Goal: Find specific page/section

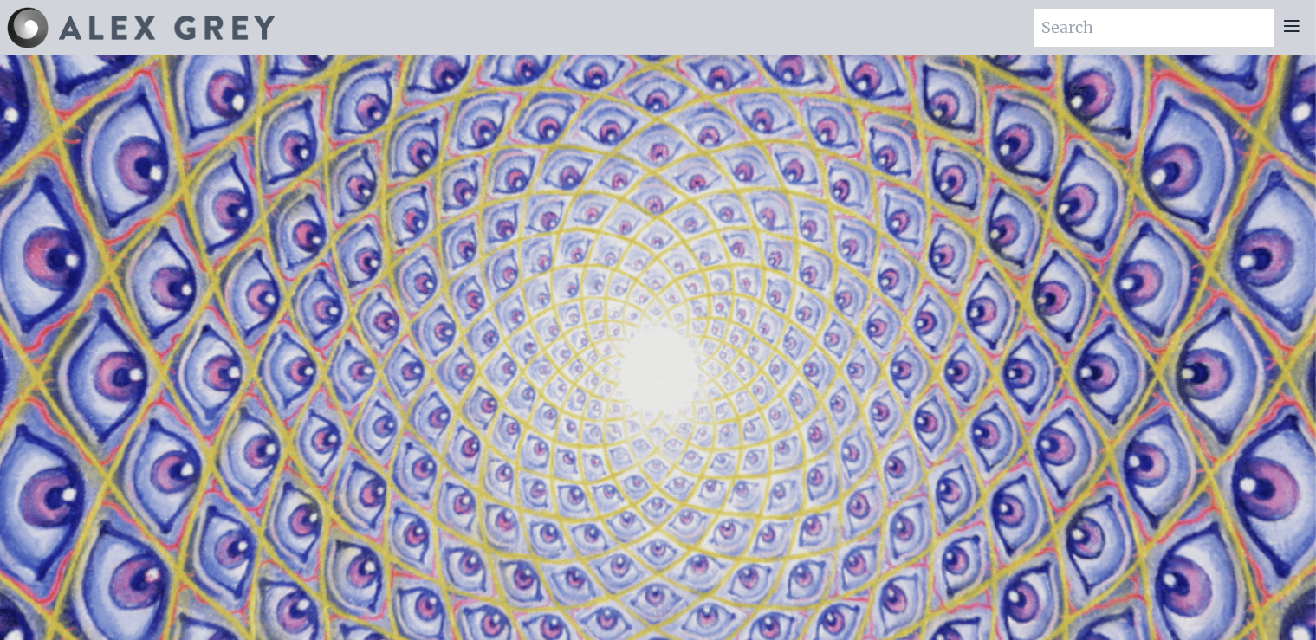
click at [164, 40] on img at bounding box center [167, 28] width 216 height 24
click at [1293, 36] on div at bounding box center [1291, 28] width 35 height 38
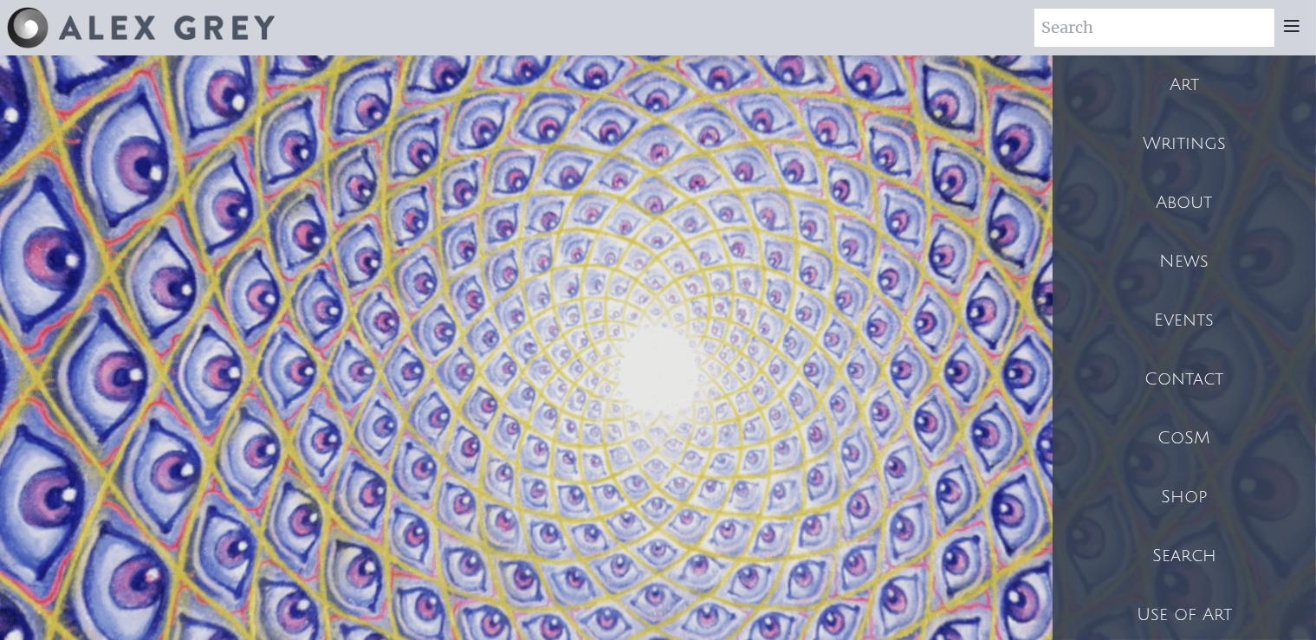
click at [1184, 492] on div "Shop" at bounding box center [1184, 497] width 263 height 59
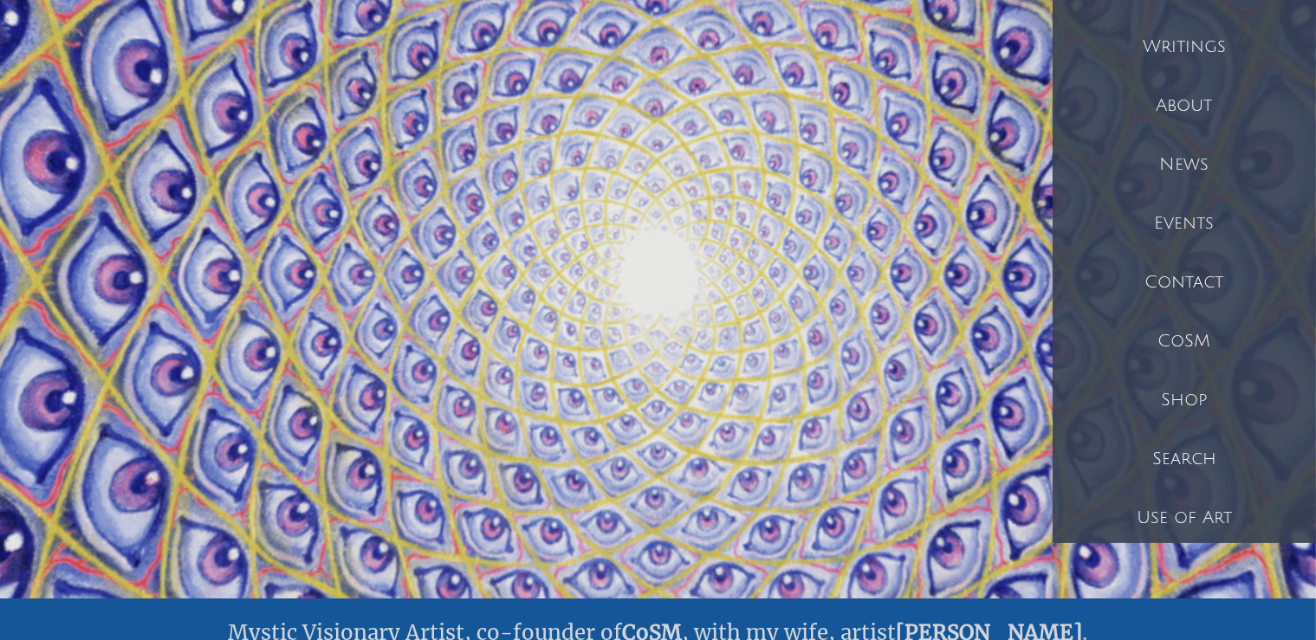
scroll to position [97, 0]
click at [1199, 232] on div "Events" at bounding box center [1184, 223] width 263 height 59
